Goal: Information Seeking & Learning: Learn about a topic

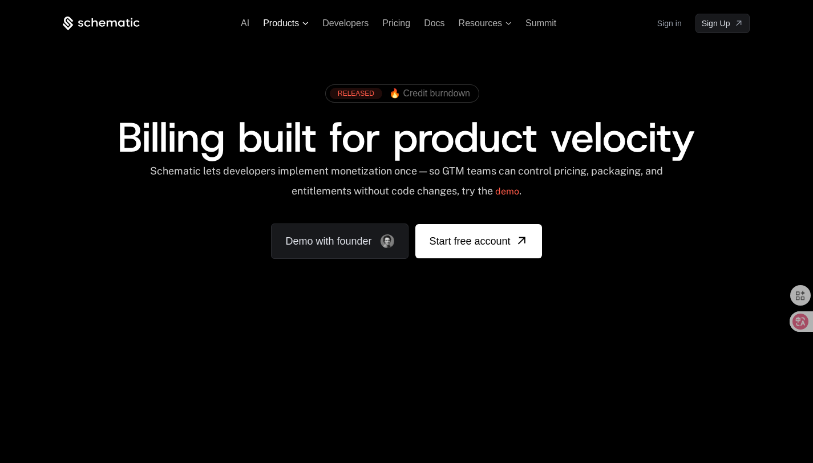
click at [280, 25] on span "Products" at bounding box center [281, 23] width 36 height 10
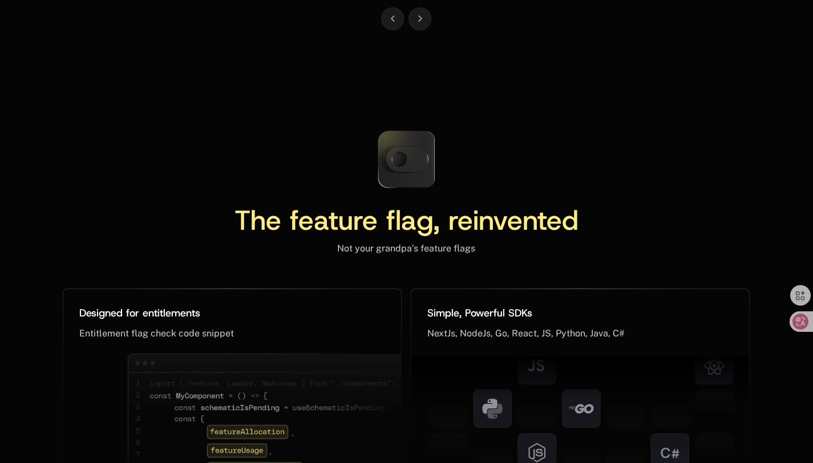
scroll to position [4888, 0]
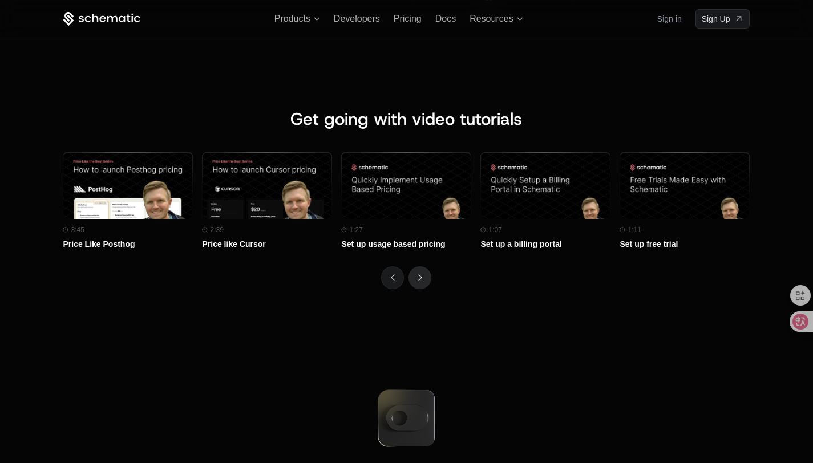
click at [432, 276] on button "Next" at bounding box center [420, 278] width 23 height 23
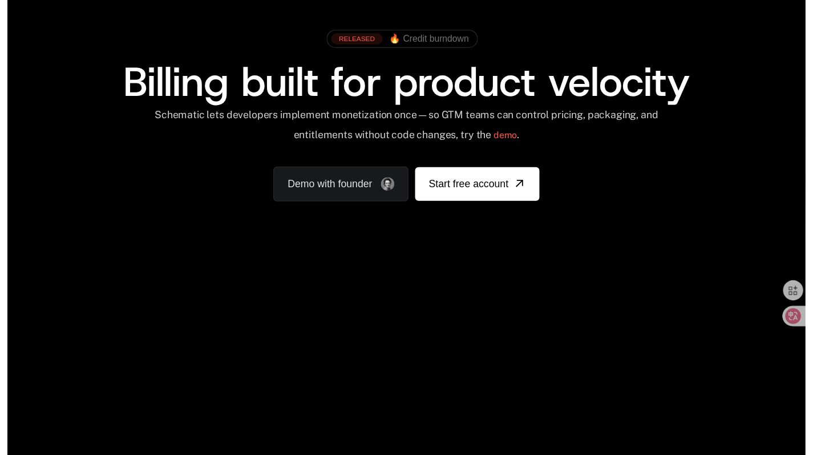
scroll to position [0, 0]
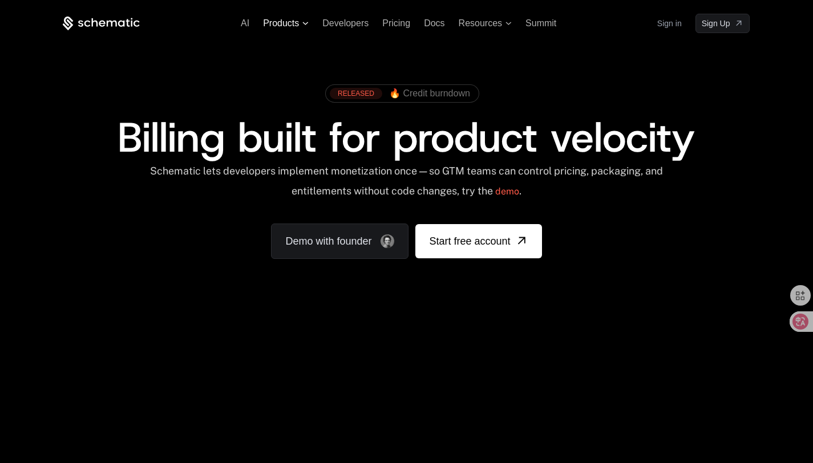
click at [276, 20] on span "Products" at bounding box center [281, 23] width 36 height 10
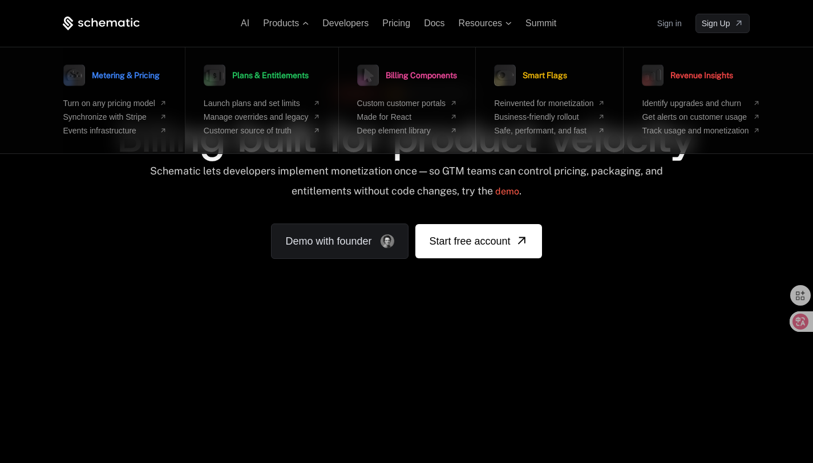
click at [151, 78] on span "Metering & Pricing" at bounding box center [126, 75] width 68 height 8
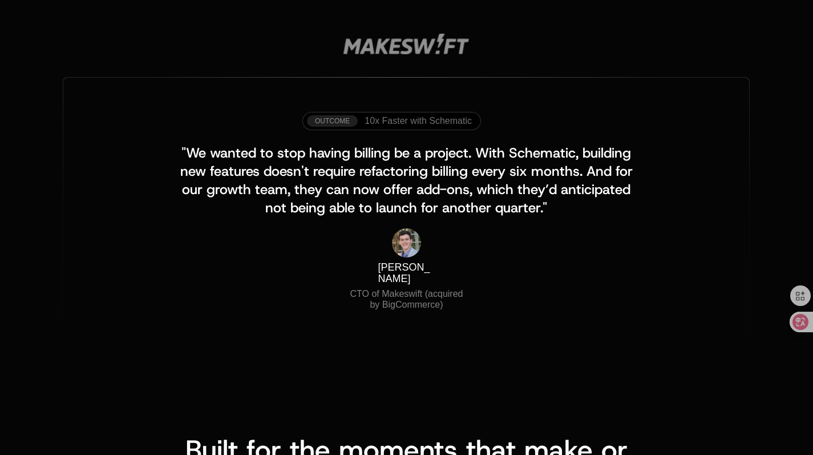
scroll to position [1192, 0]
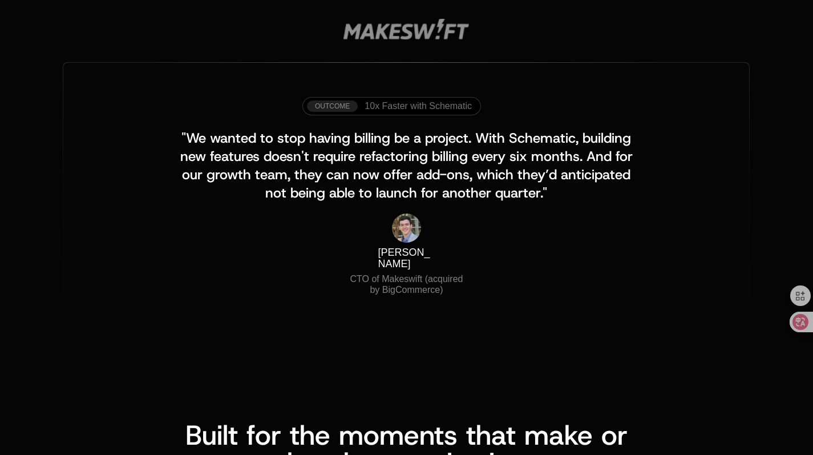
click at [390, 108] on span "10x Faster with Schematic" at bounding box center [418, 106] width 107 height 10
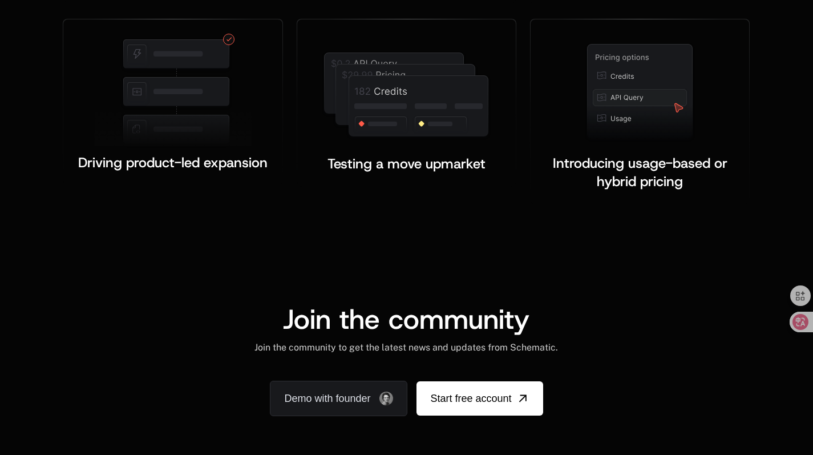
scroll to position [2206, 0]
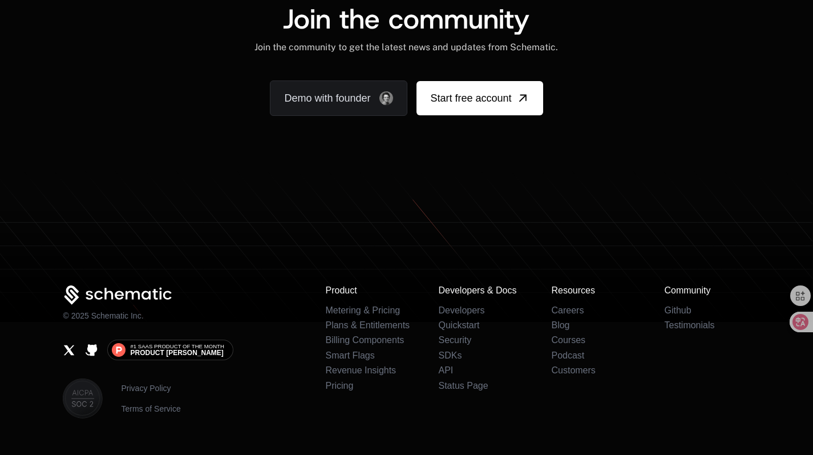
scroll to position [2206, 3]
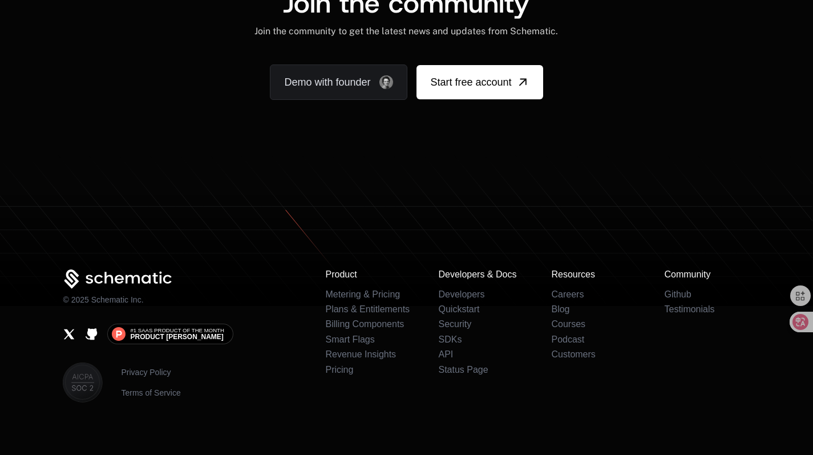
drag, startPoint x: 543, startPoint y: 217, endPoint x: 572, endPoint y: 226, distance: 30.9
click at [572, 226] on icon at bounding box center [406, 249] width 813 height 113
click at [539, 180] on icon at bounding box center [406, 230] width 813 height 151
